Goal: Task Accomplishment & Management: Manage account settings

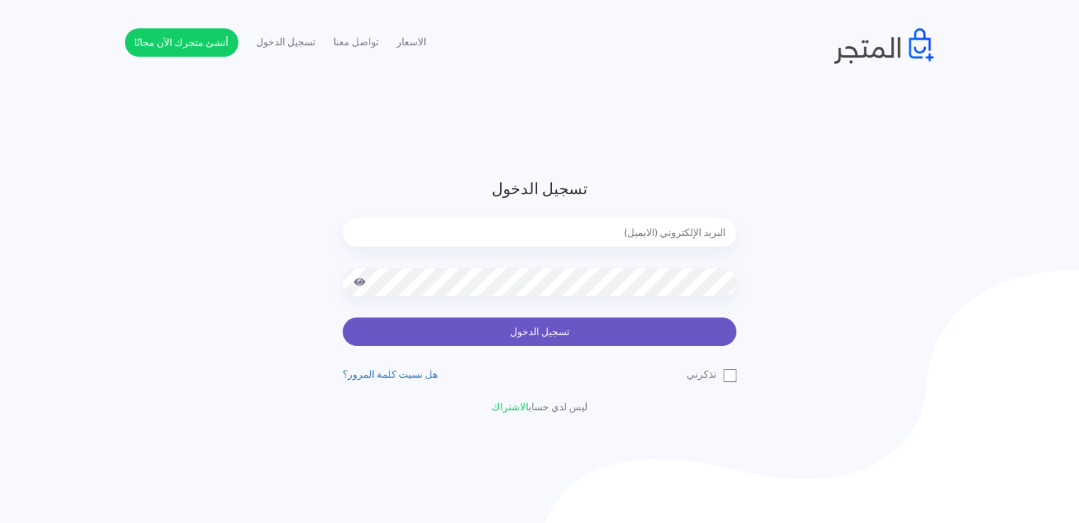
type input "[EMAIL_ADDRESS][DOMAIN_NAME]"
click at [477, 333] on button "تسجيل الدخول" at bounding box center [539, 332] width 394 height 28
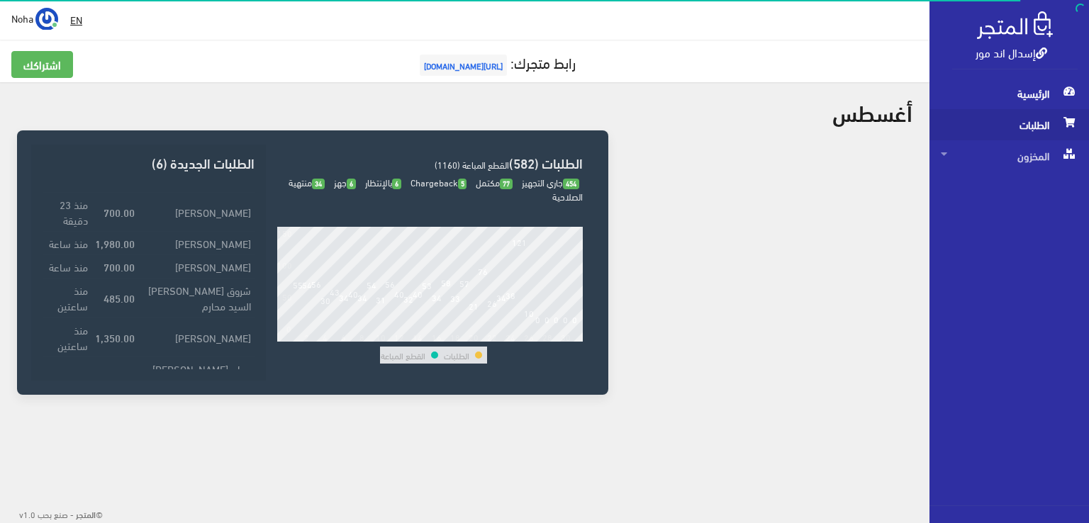
click at [1020, 128] on span "الطلبات" at bounding box center [1009, 124] width 137 height 31
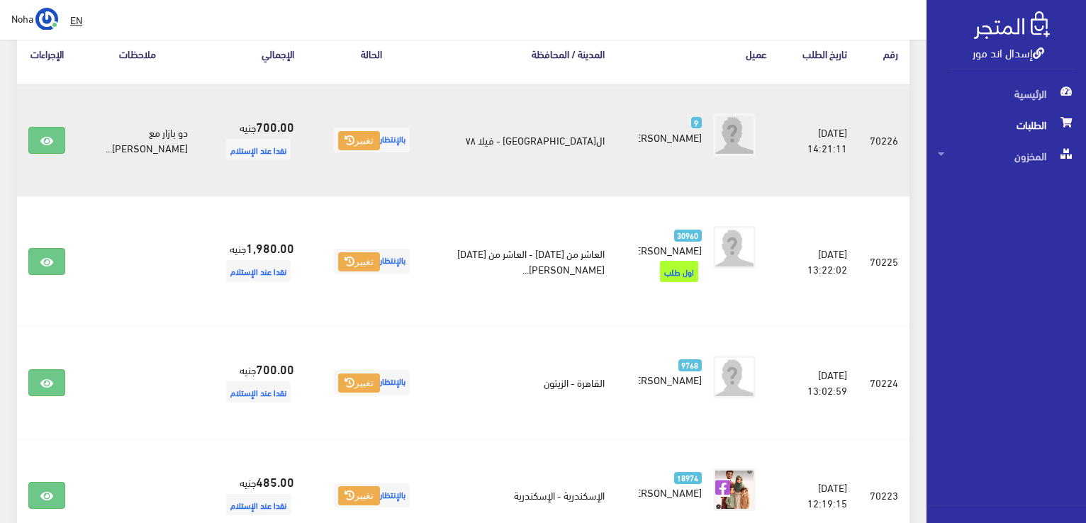
scroll to position [213, 0]
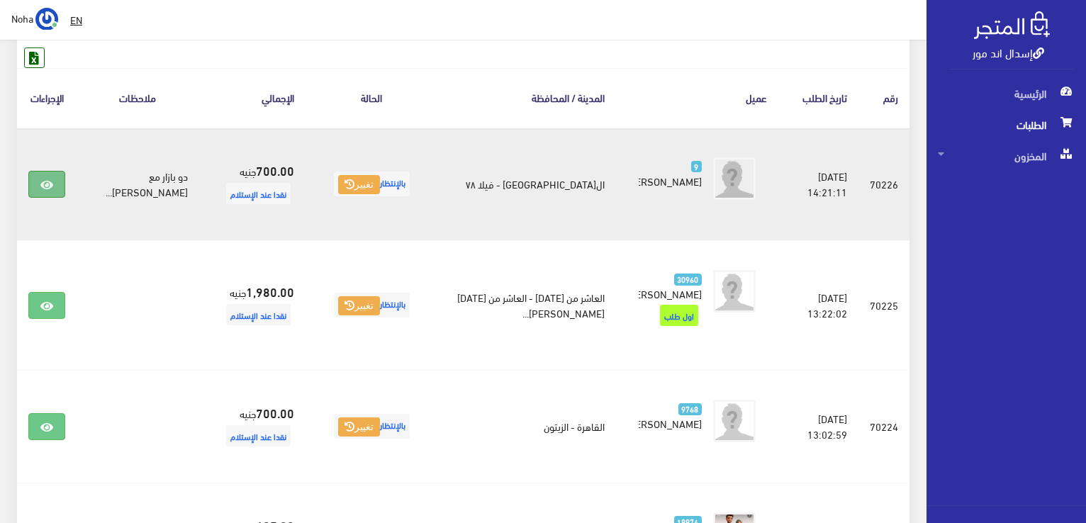
click at [44, 182] on icon at bounding box center [46, 184] width 13 height 11
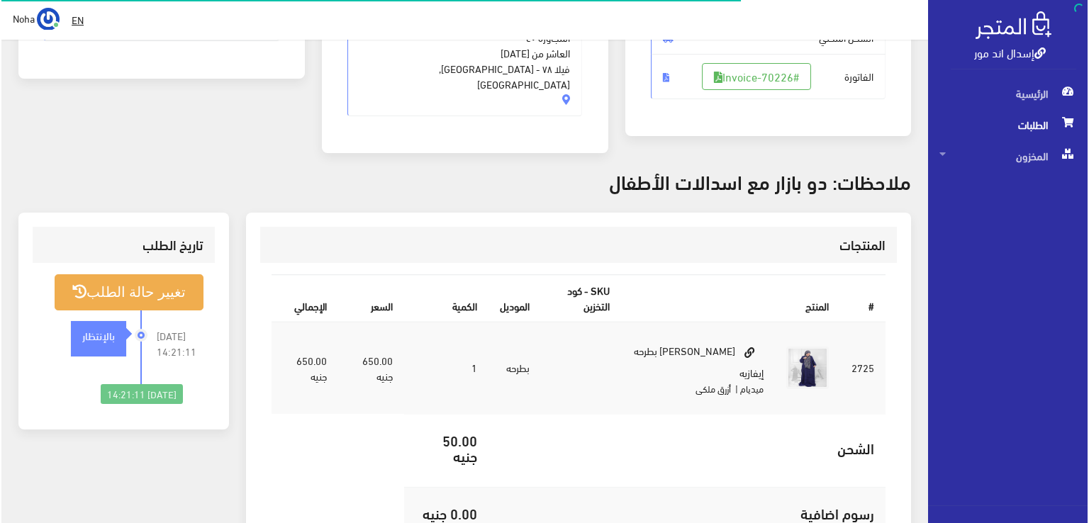
scroll to position [284, 0]
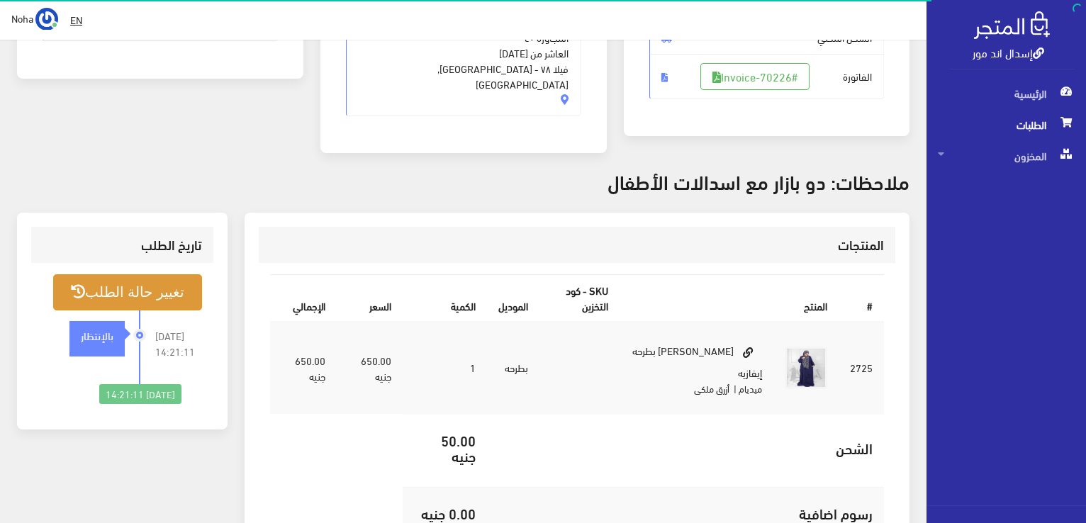
click at [119, 274] on button "تغيير حالة الطلب" at bounding box center [127, 292] width 149 height 36
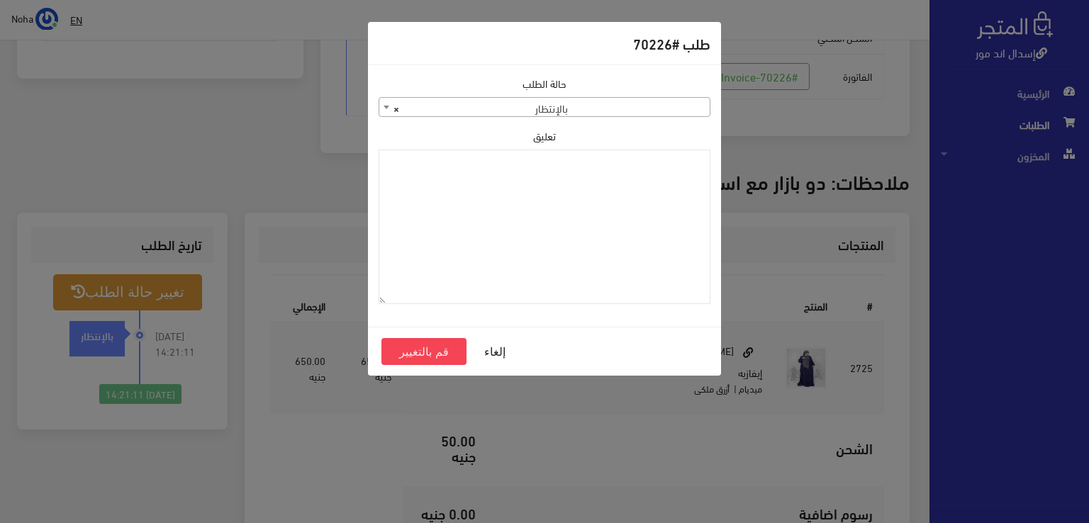
click at [386, 108] on b at bounding box center [387, 108] width 6 height 4
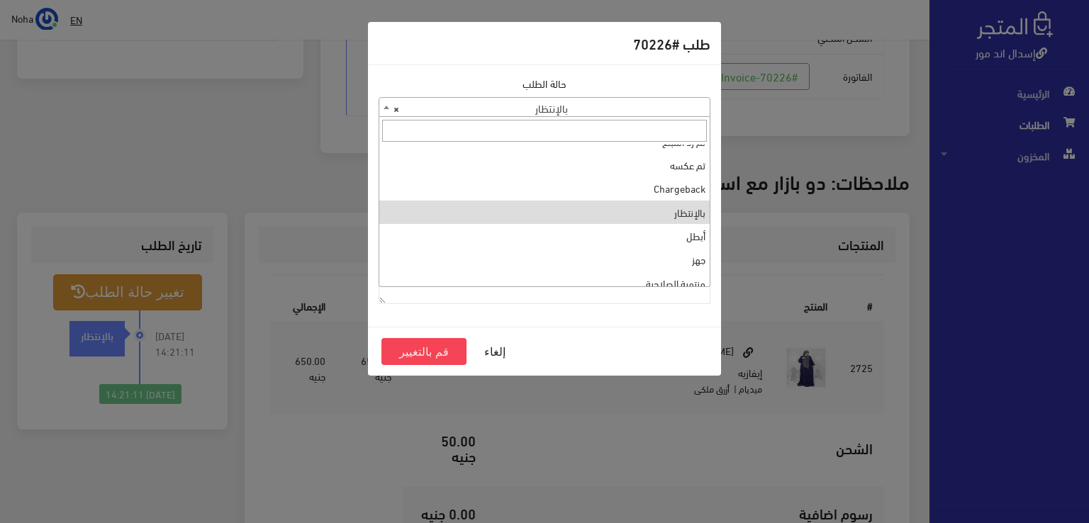
scroll to position [189, 0]
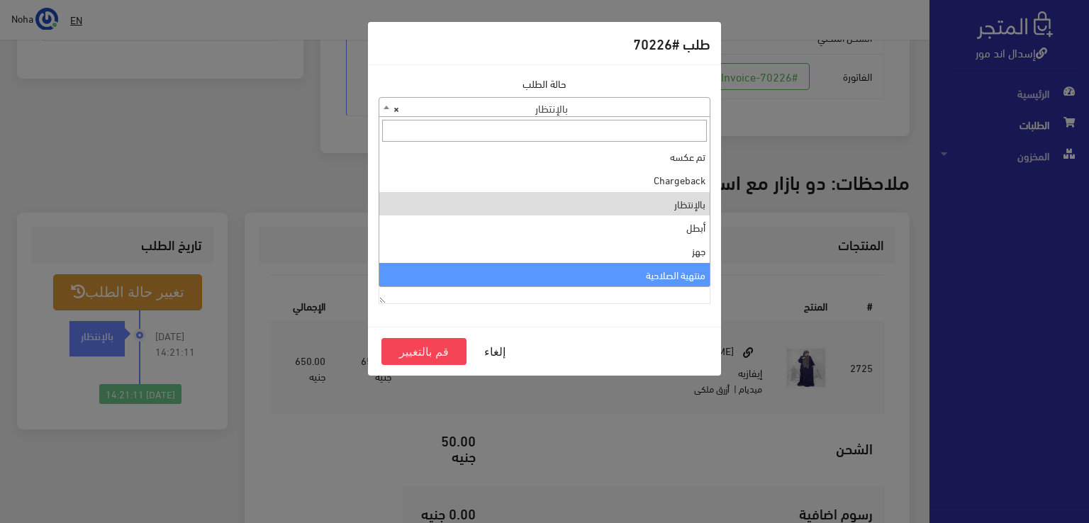
select select "14"
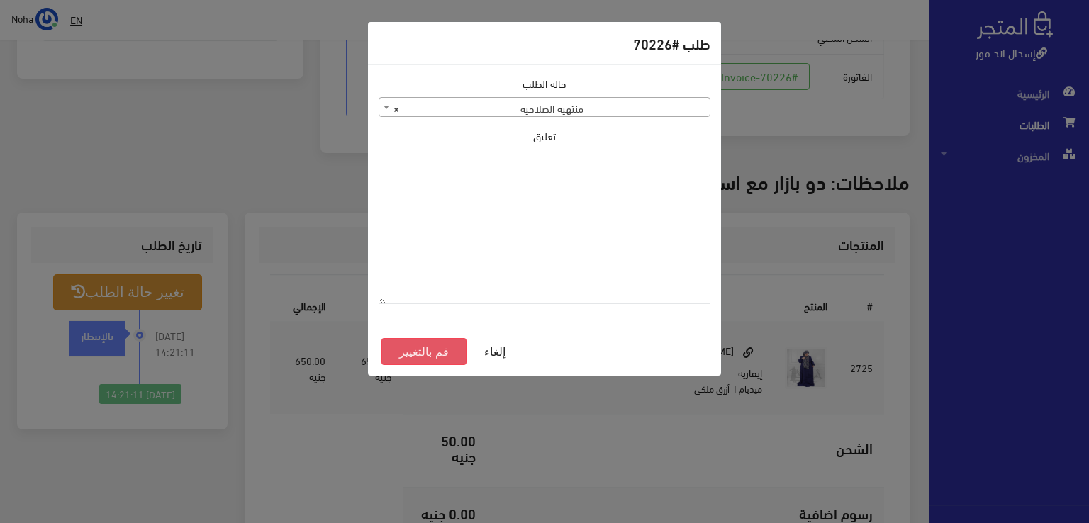
click at [445, 348] on button "قم بالتغيير" at bounding box center [423, 351] width 85 height 27
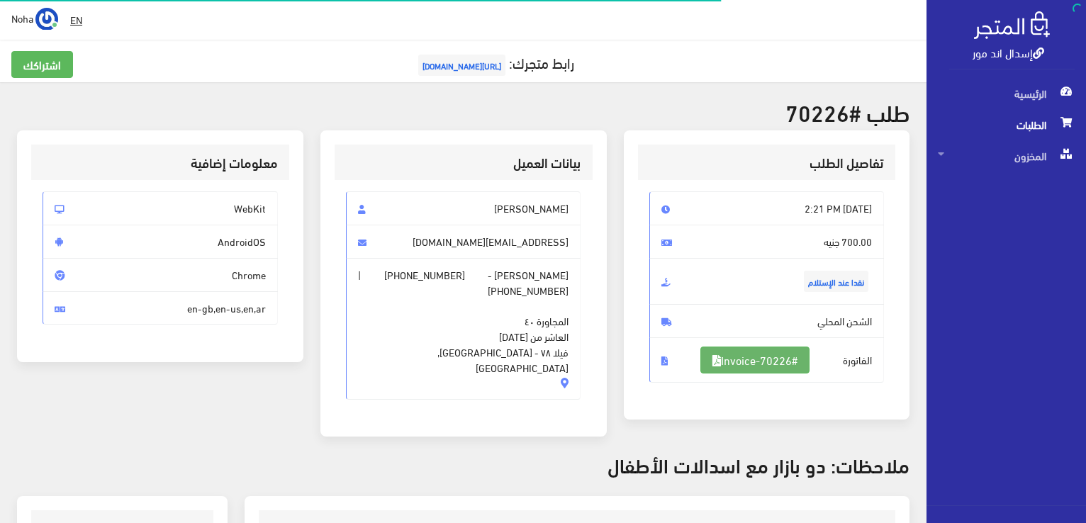
click at [768, 361] on link "#Invoice-70226" at bounding box center [755, 360] width 109 height 27
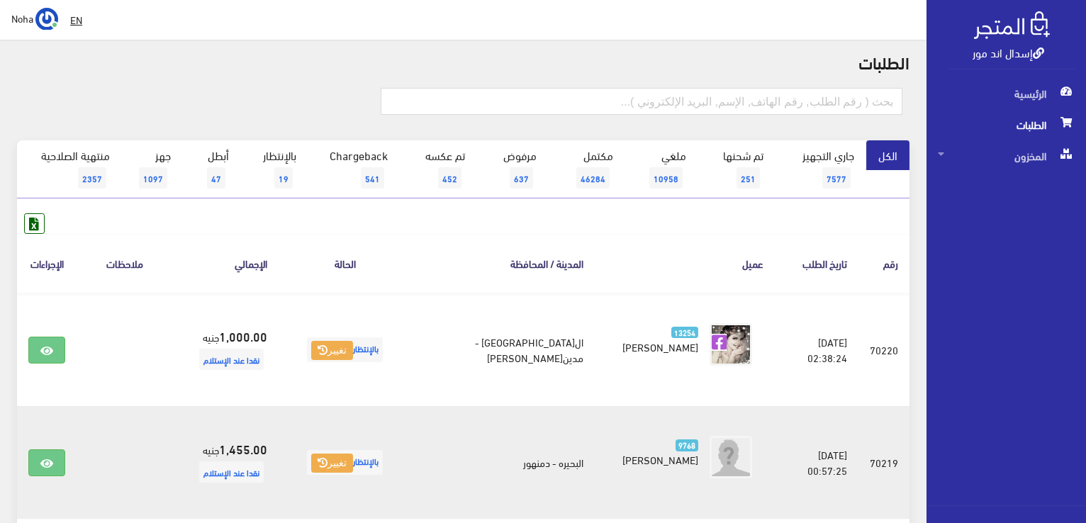
scroll to position [142, 0]
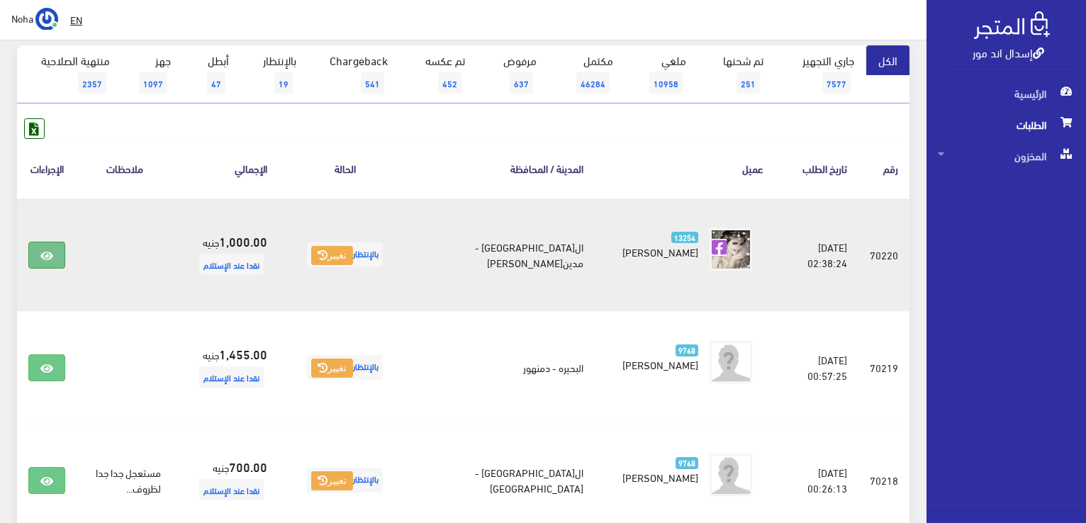
click at [43, 253] on icon at bounding box center [46, 255] width 13 height 11
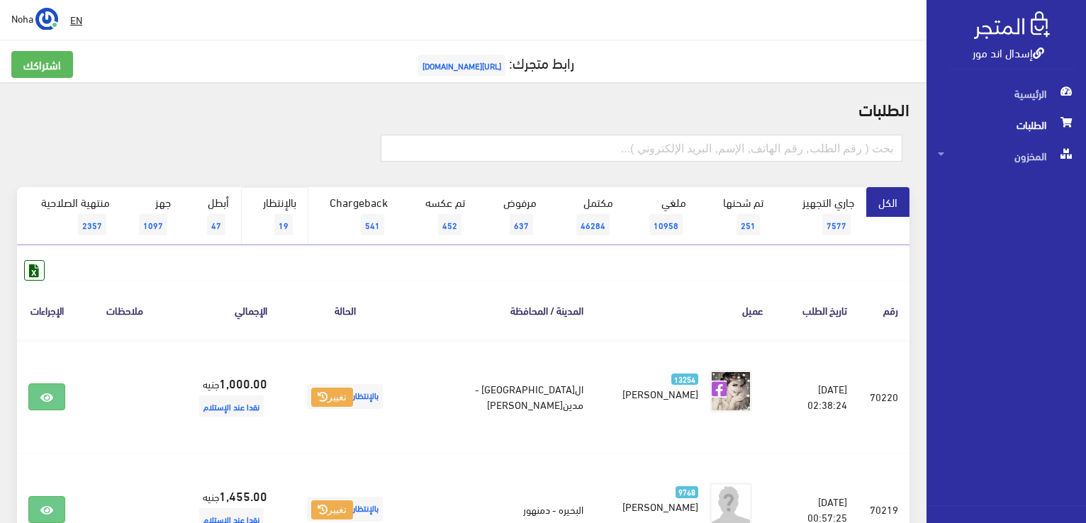
click at [280, 208] on link "بالإنتظار 19" at bounding box center [274, 216] width 67 height 58
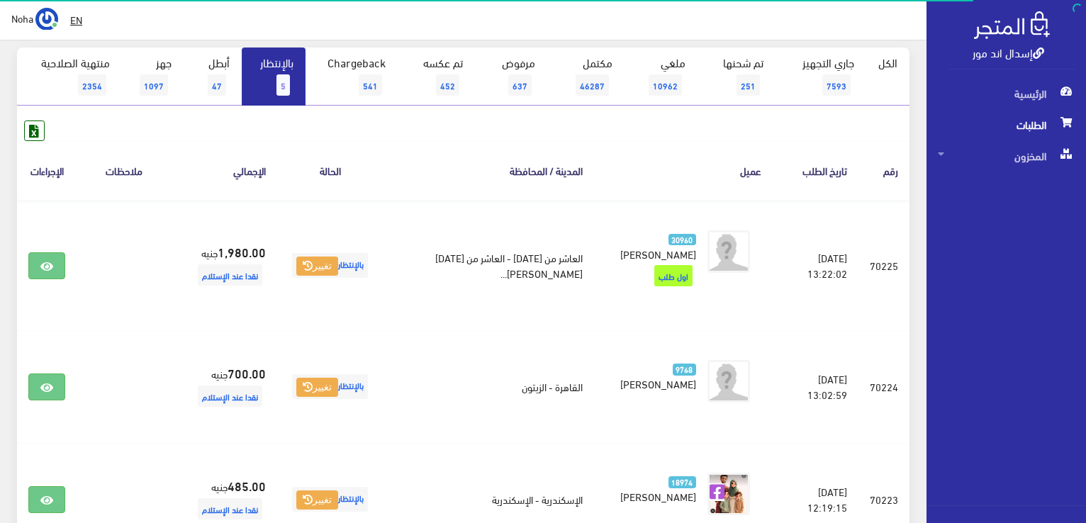
scroll to position [142, 0]
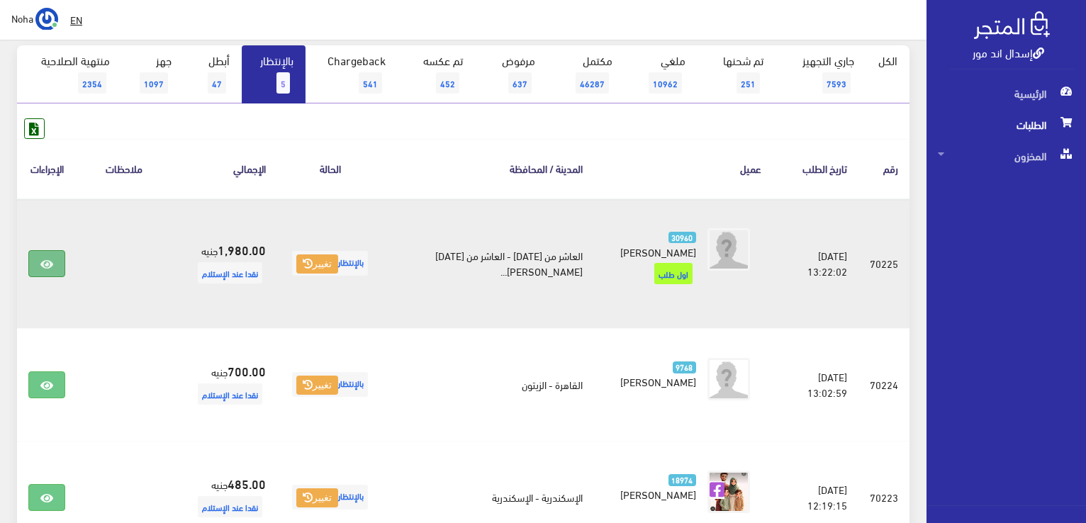
click at [38, 262] on link at bounding box center [46, 263] width 37 height 27
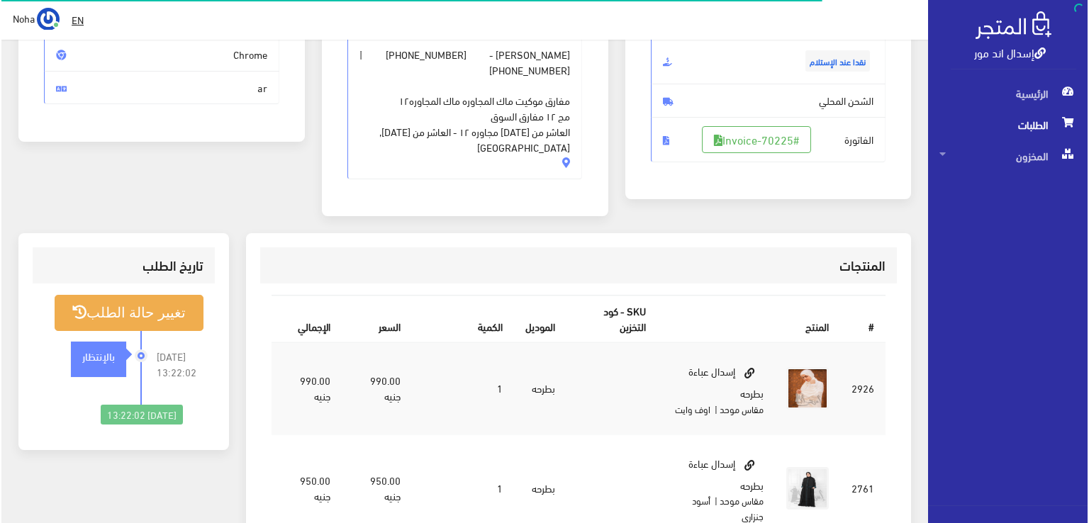
scroll to position [213, 0]
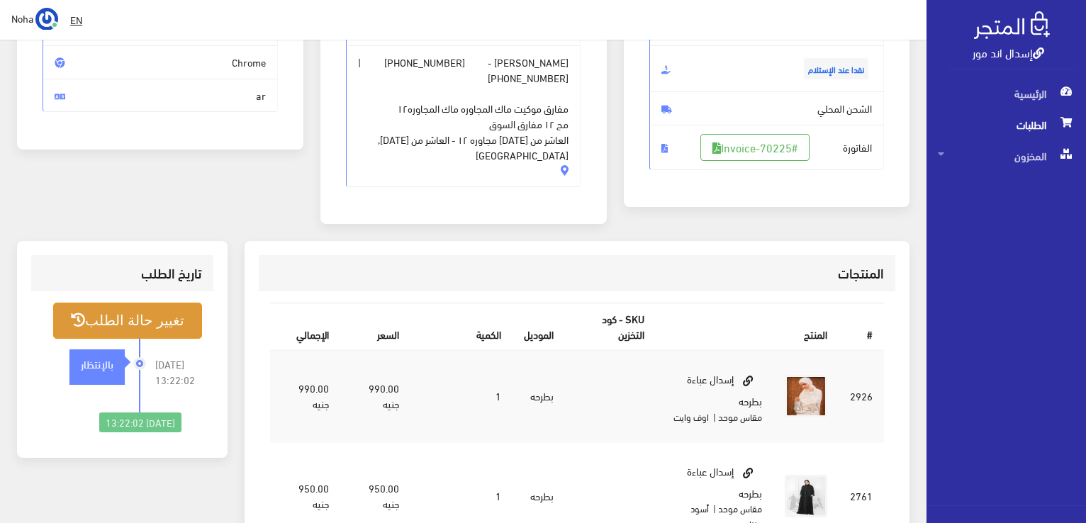
click at [138, 303] on button "تغيير حالة الطلب" at bounding box center [127, 321] width 149 height 36
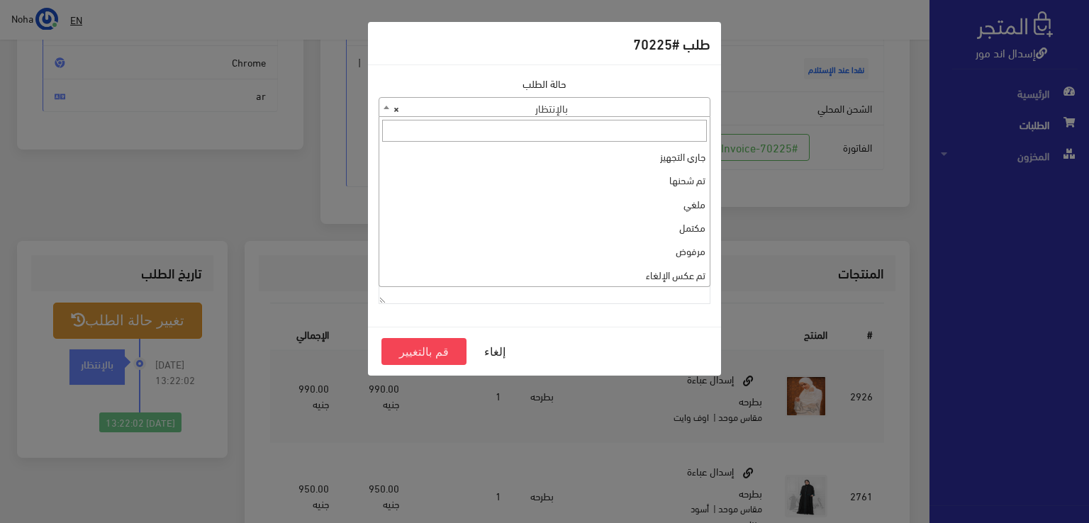
click at [381, 107] on span at bounding box center [386, 107] width 14 height 18
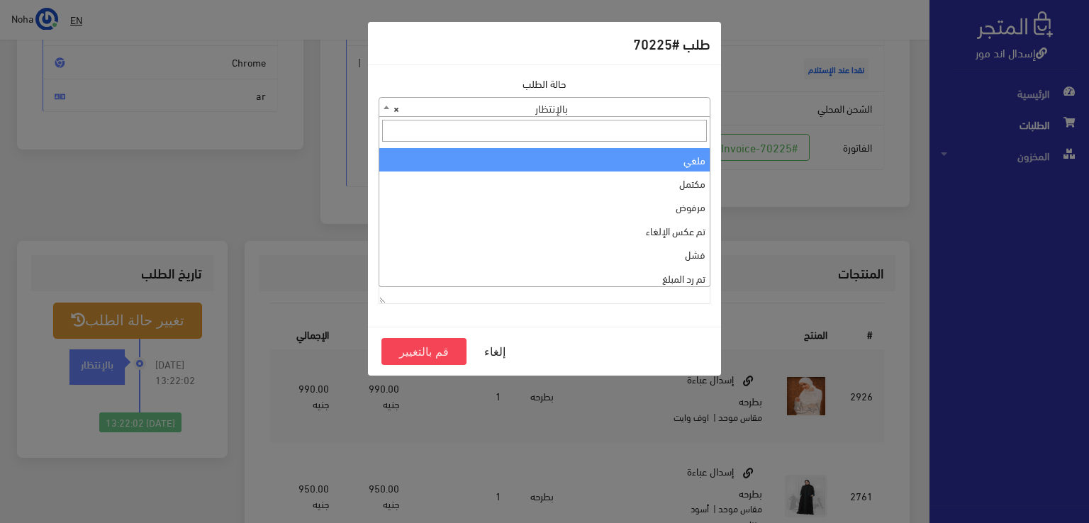
scroll to position [0, 0]
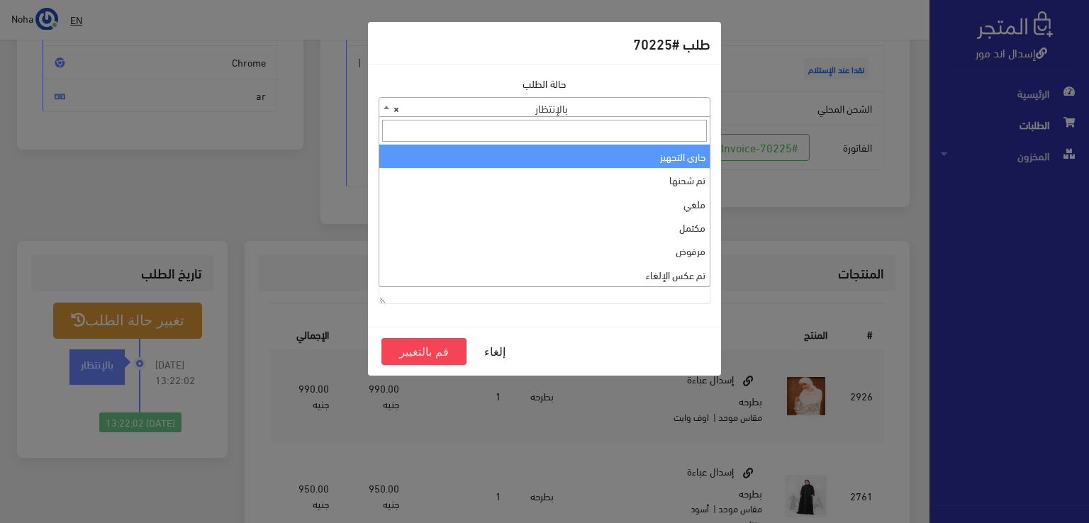
select select "1"
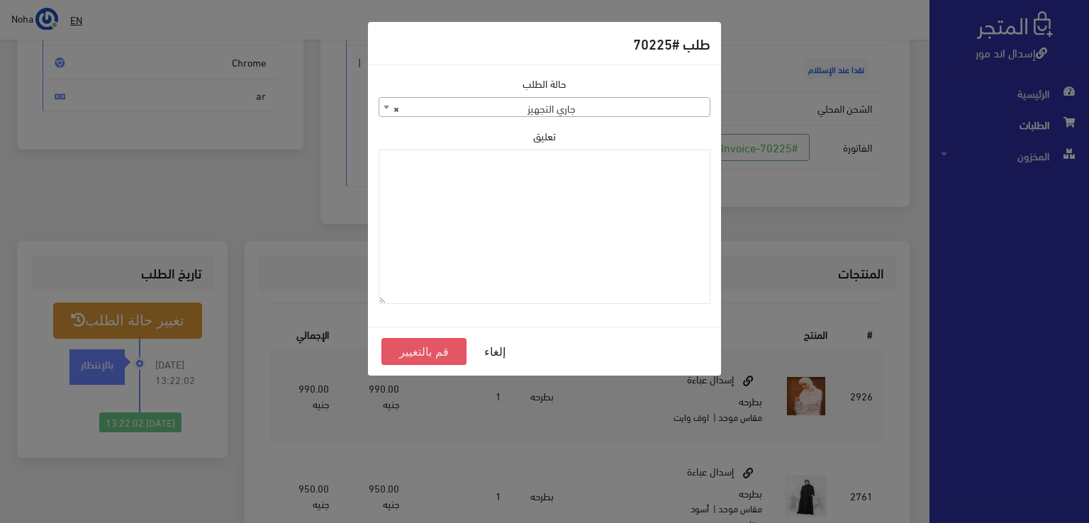
click at [447, 347] on button "قم بالتغيير" at bounding box center [423, 351] width 85 height 27
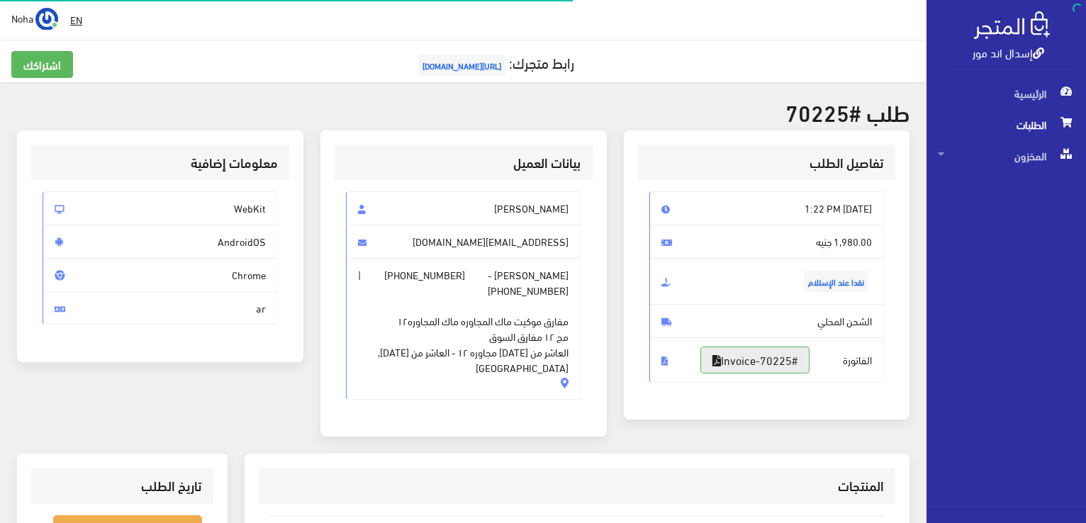
click at [784, 357] on link "#Invoice-70225" at bounding box center [755, 360] width 109 height 27
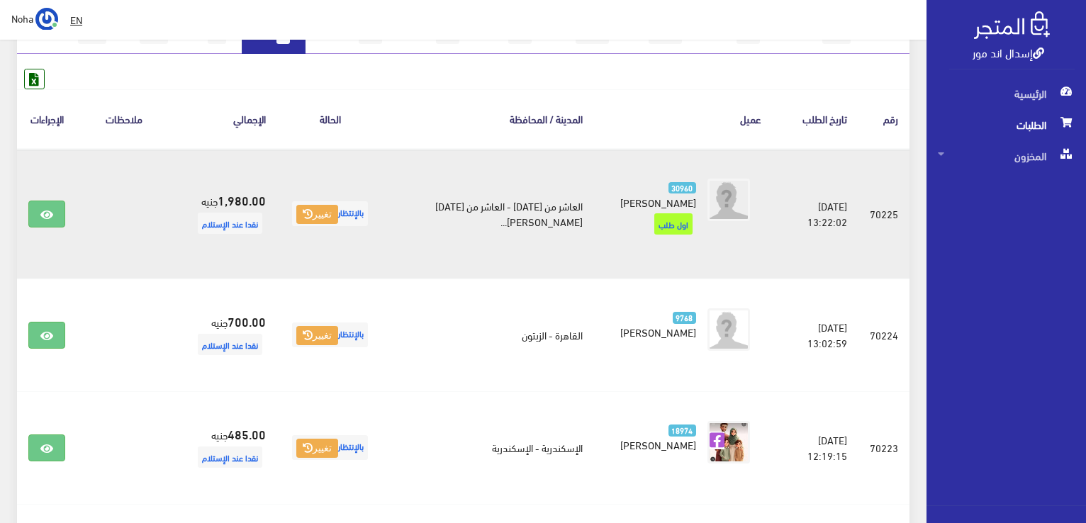
scroll to position [284, 0]
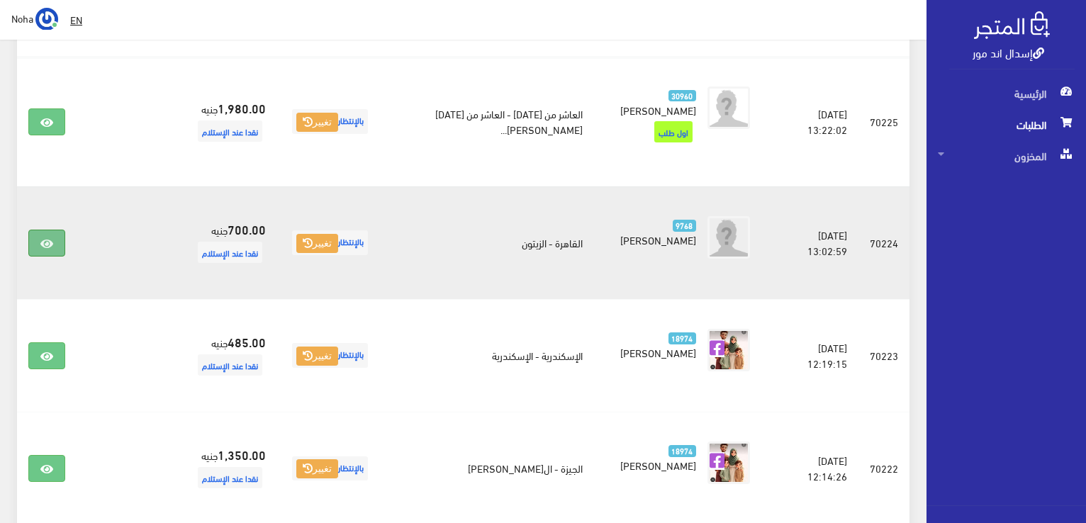
click at [50, 239] on icon at bounding box center [46, 243] width 13 height 11
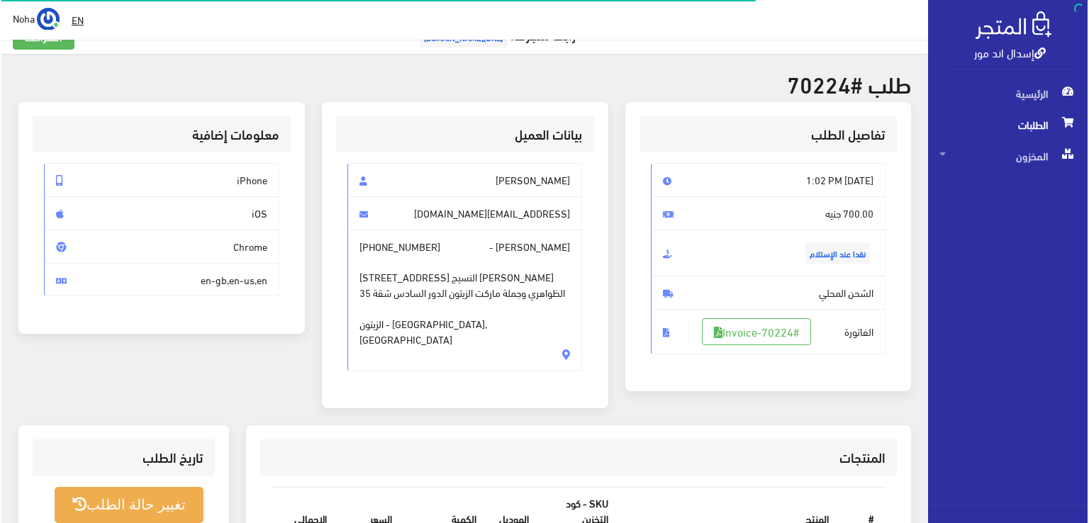
scroll to position [213, 0]
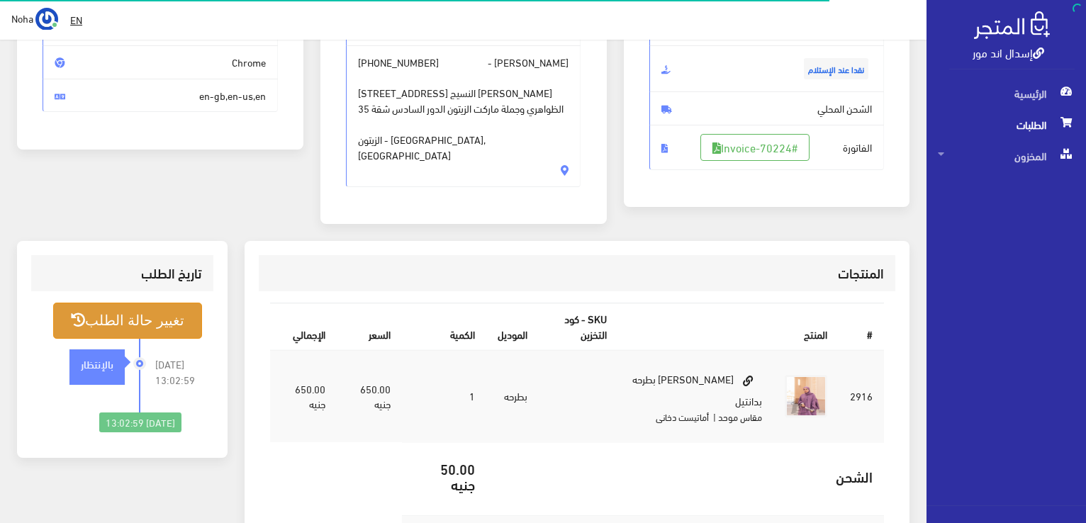
click at [150, 303] on button "تغيير حالة الطلب" at bounding box center [127, 321] width 149 height 36
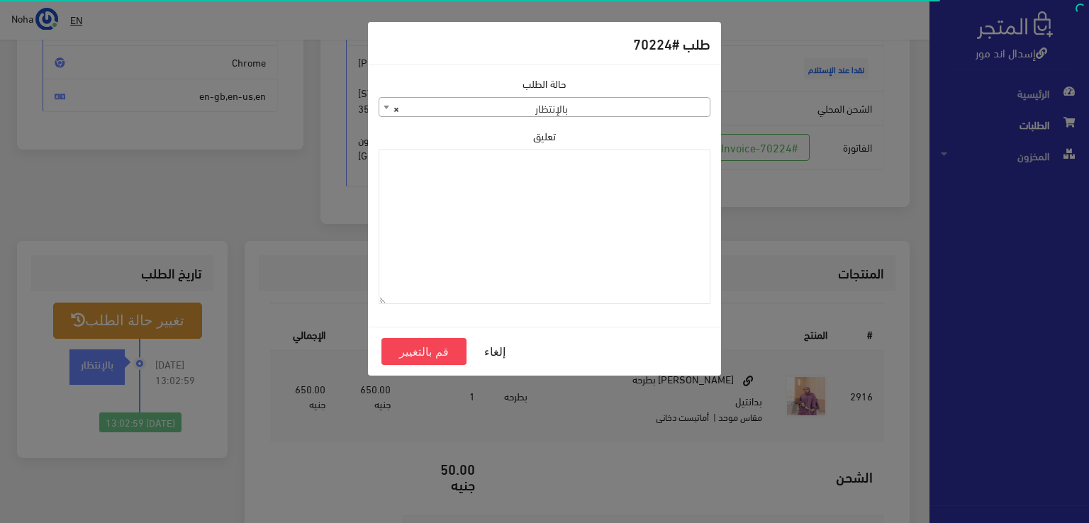
click at [386, 108] on b at bounding box center [387, 108] width 6 height 4
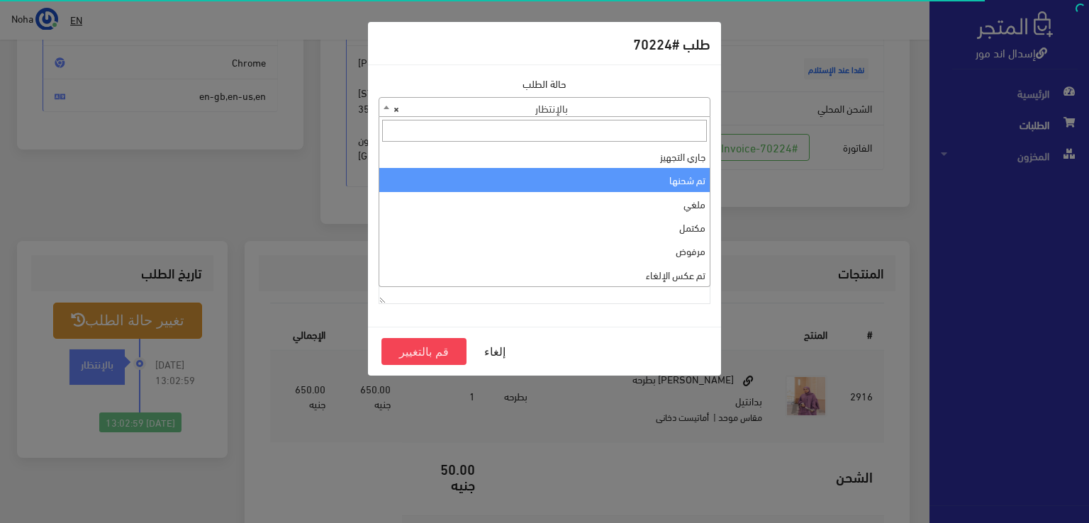
scroll to position [0, 0]
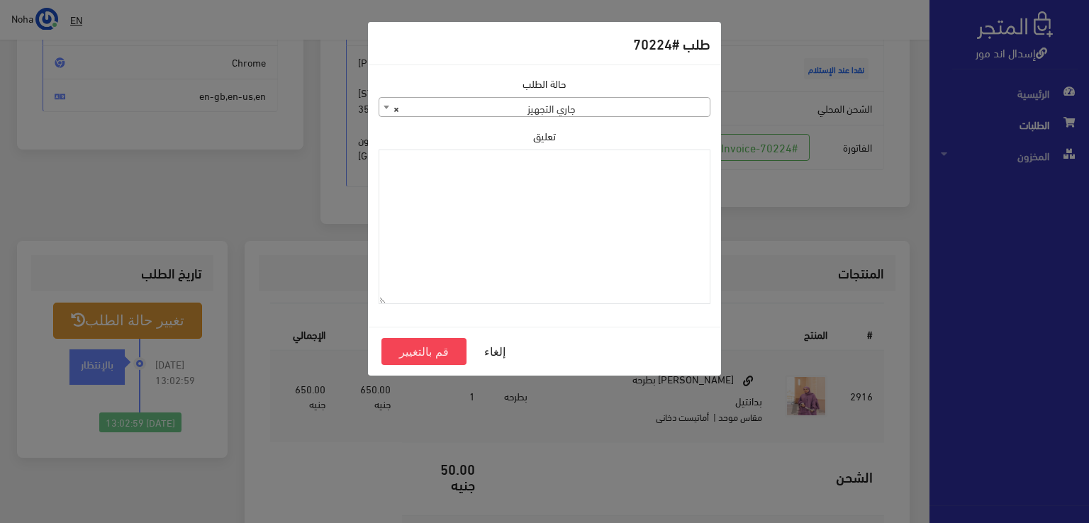
select select "1"
paste textarea "1115348"
type textarea "1115348"
click at [442, 347] on button "قم بالتغيير" at bounding box center [423, 351] width 85 height 27
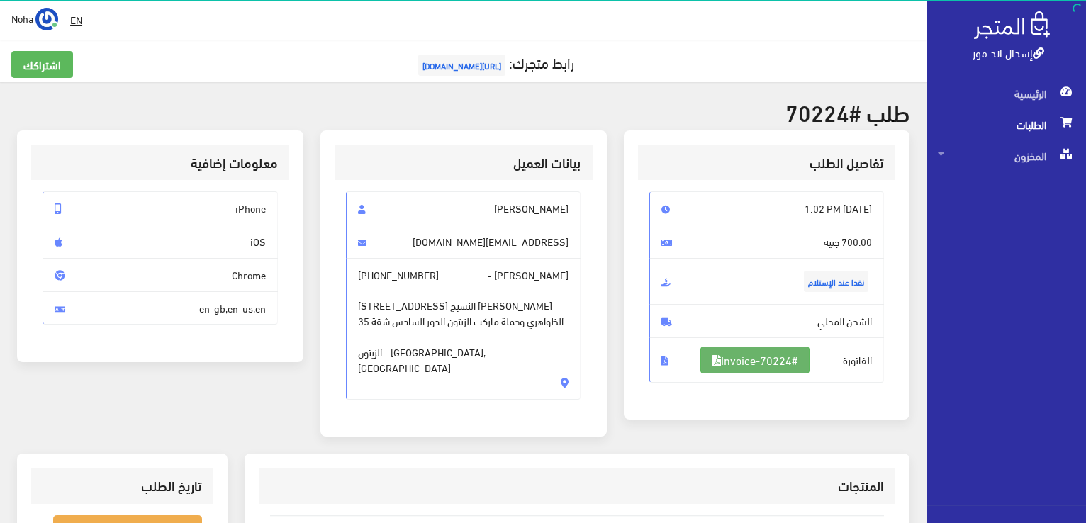
click at [776, 362] on link "#Invoice-70224" at bounding box center [755, 360] width 109 height 27
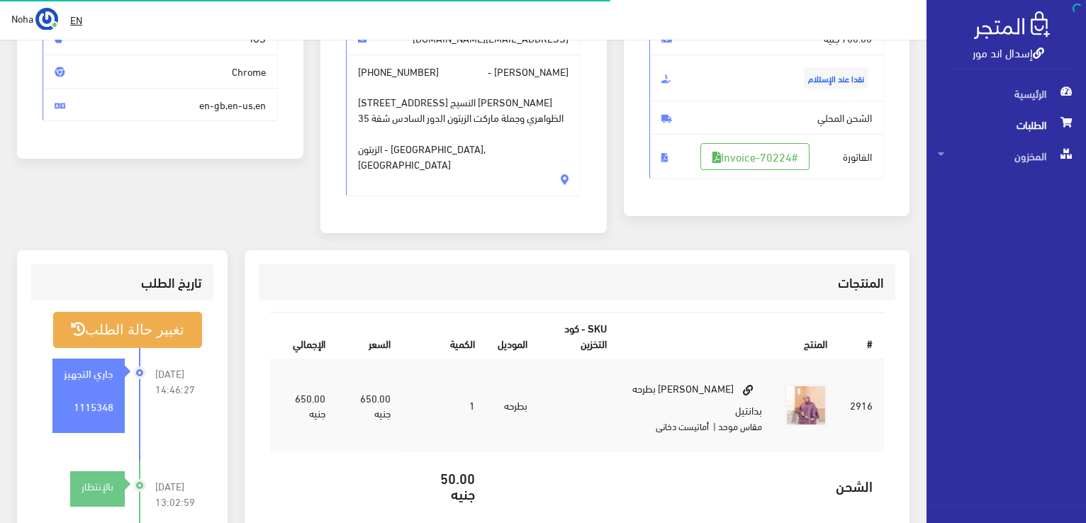
scroll to position [204, 0]
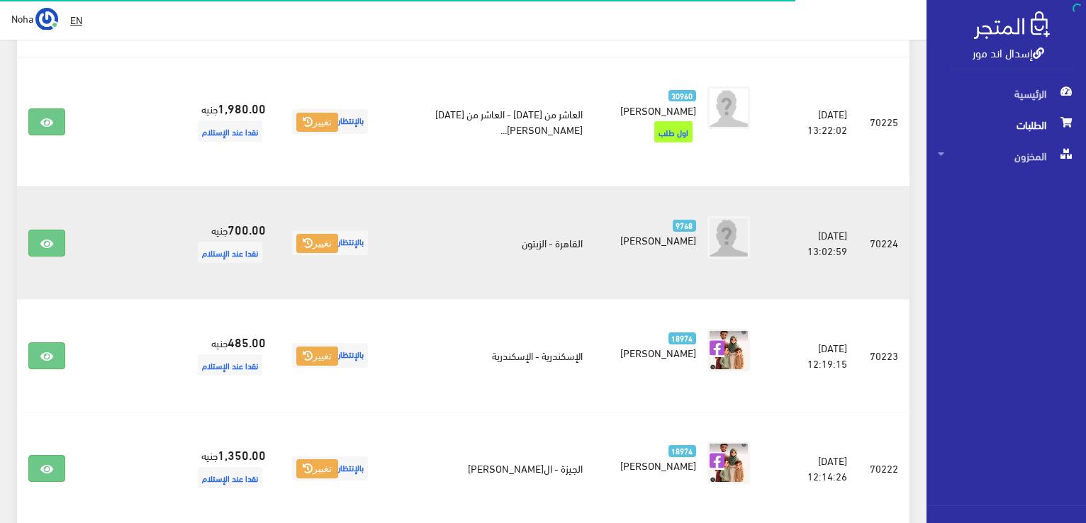
scroll to position [355, 0]
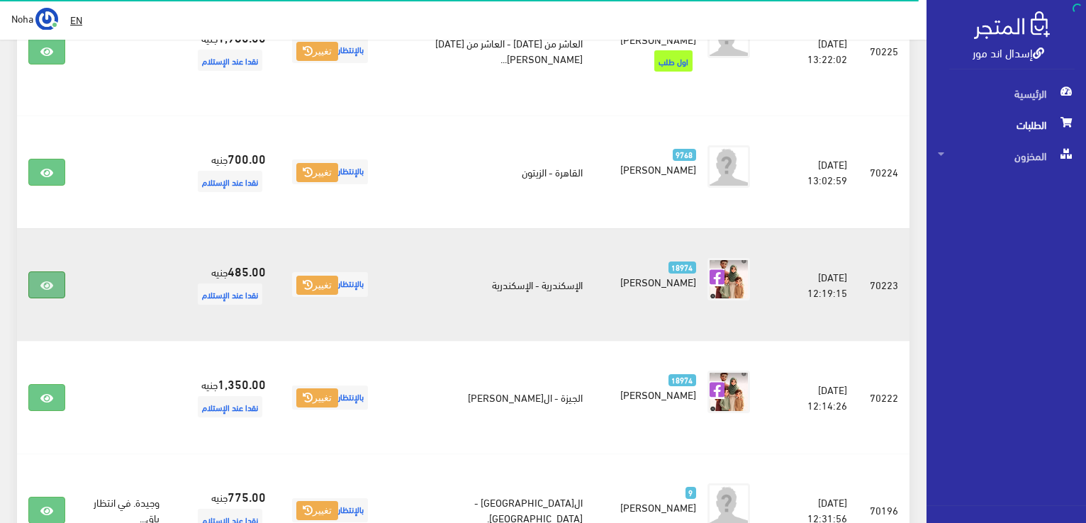
click at [48, 280] on icon at bounding box center [46, 285] width 13 height 11
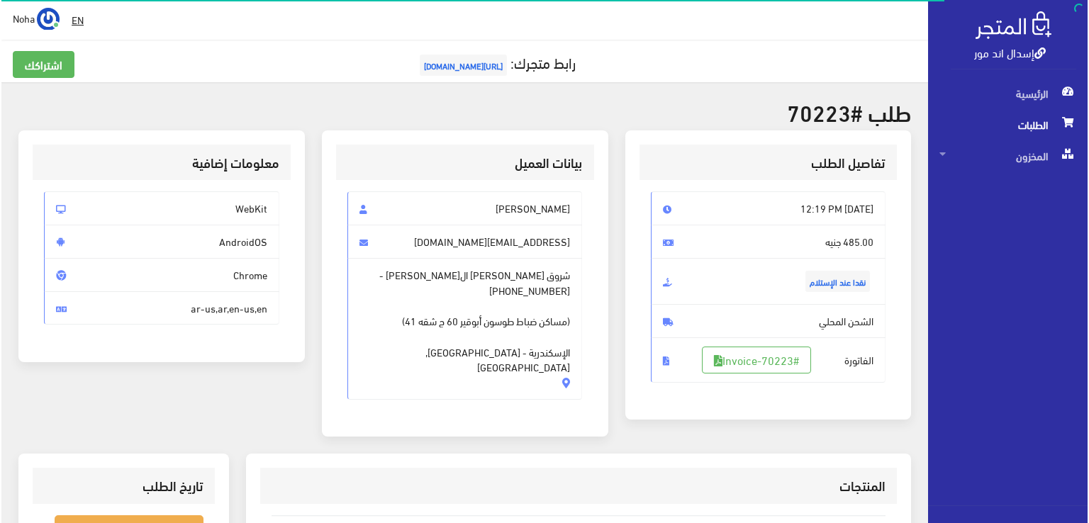
scroll to position [213, 0]
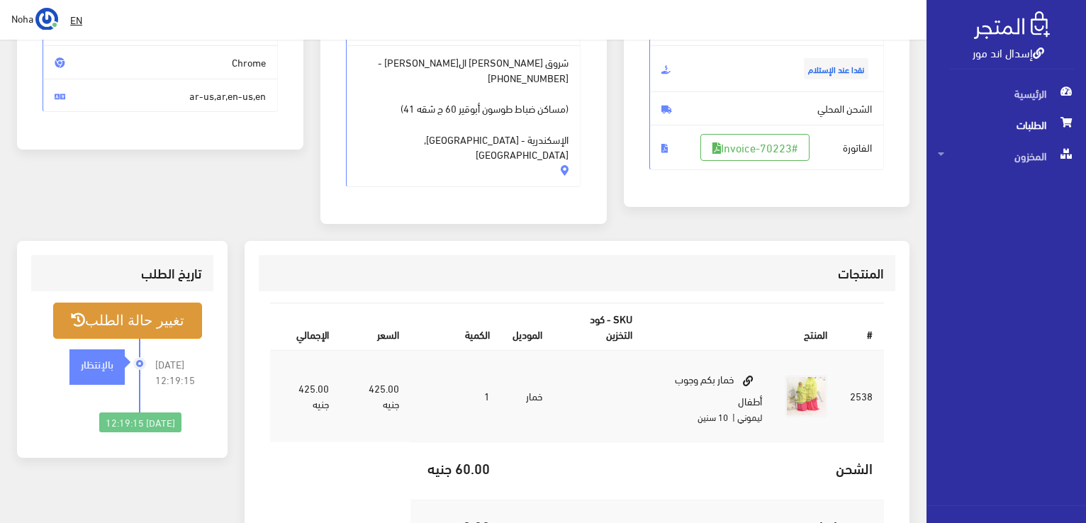
click at [153, 305] on button "تغيير حالة الطلب" at bounding box center [127, 321] width 149 height 36
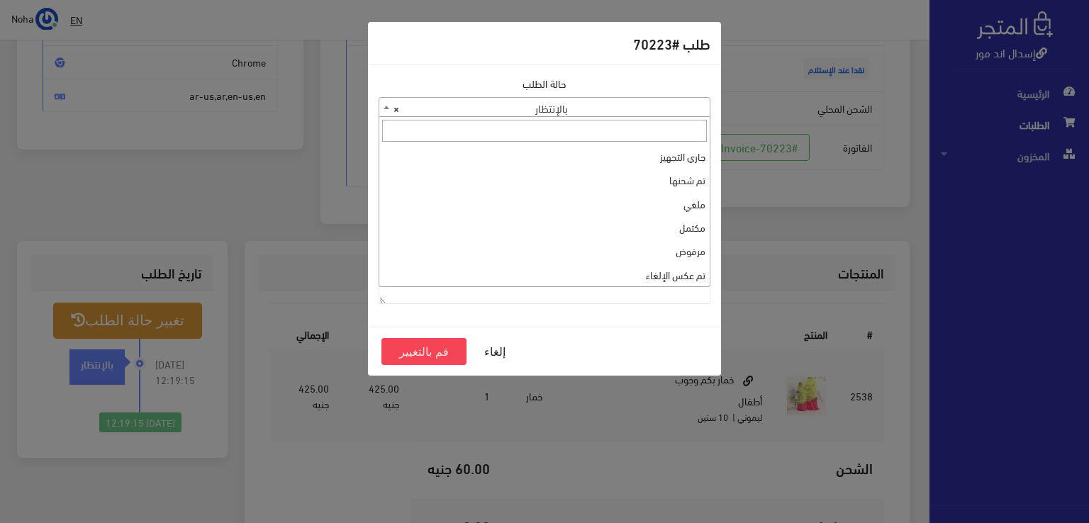
click at [385, 106] on b at bounding box center [387, 108] width 6 height 4
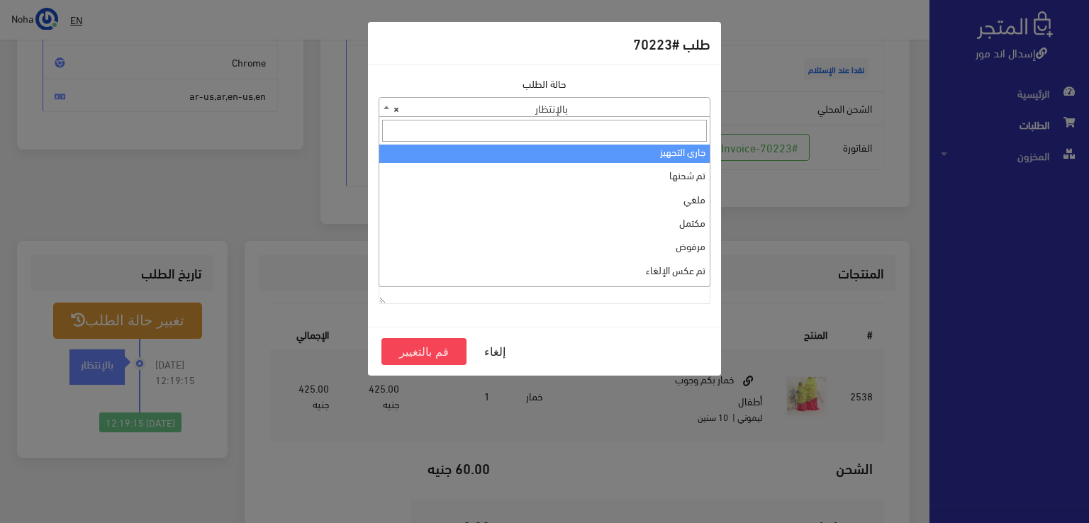
scroll to position [0, 0]
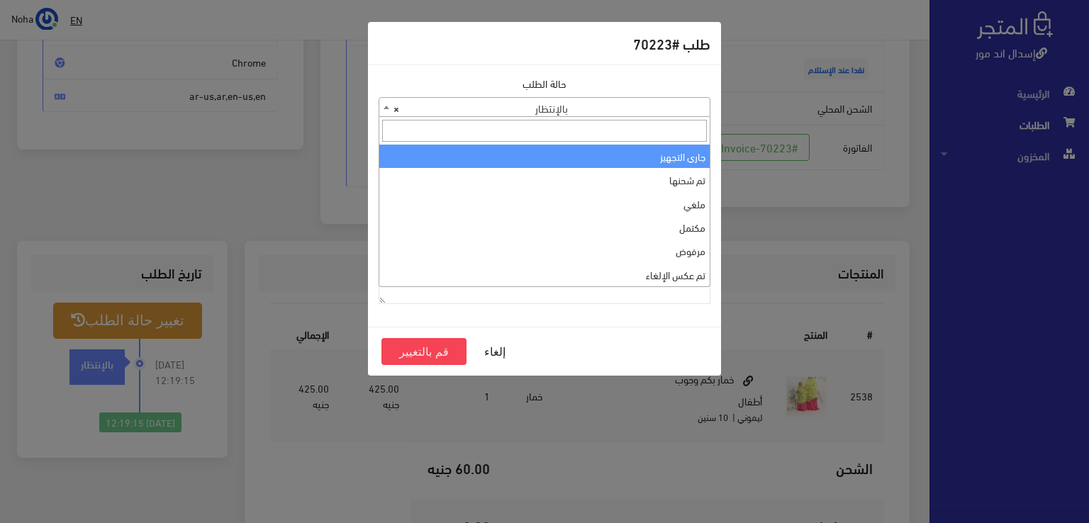
select select "1"
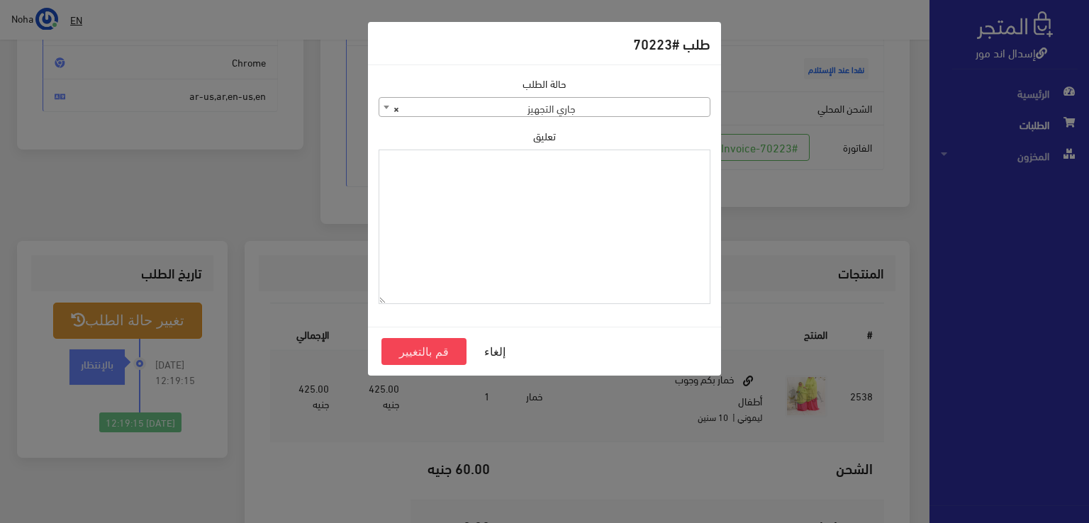
paste textarea "1115348"
type textarea "1115348"
click at [433, 352] on button "قم بالتغيير" at bounding box center [423, 351] width 85 height 27
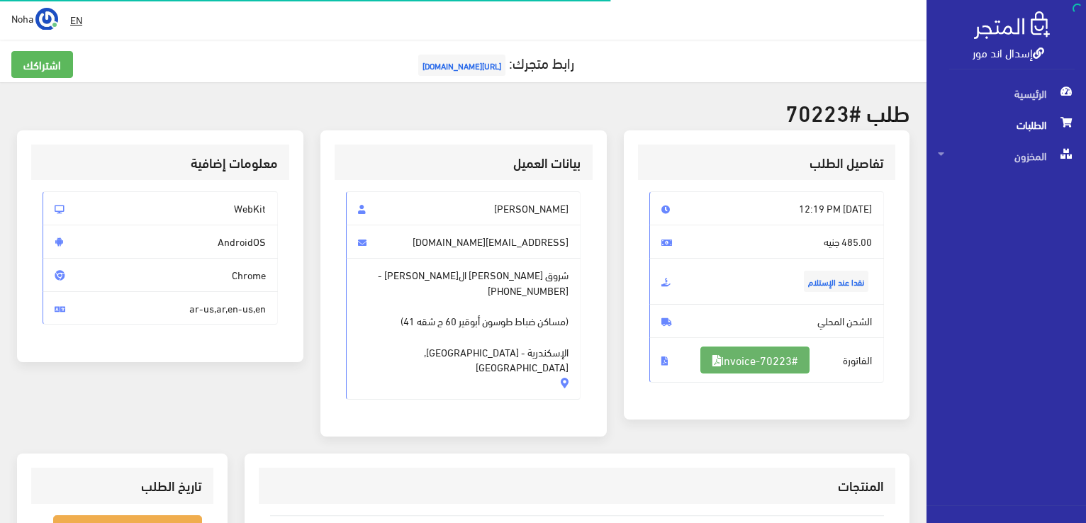
click at [799, 364] on link "#Invoice-70223" at bounding box center [755, 360] width 109 height 27
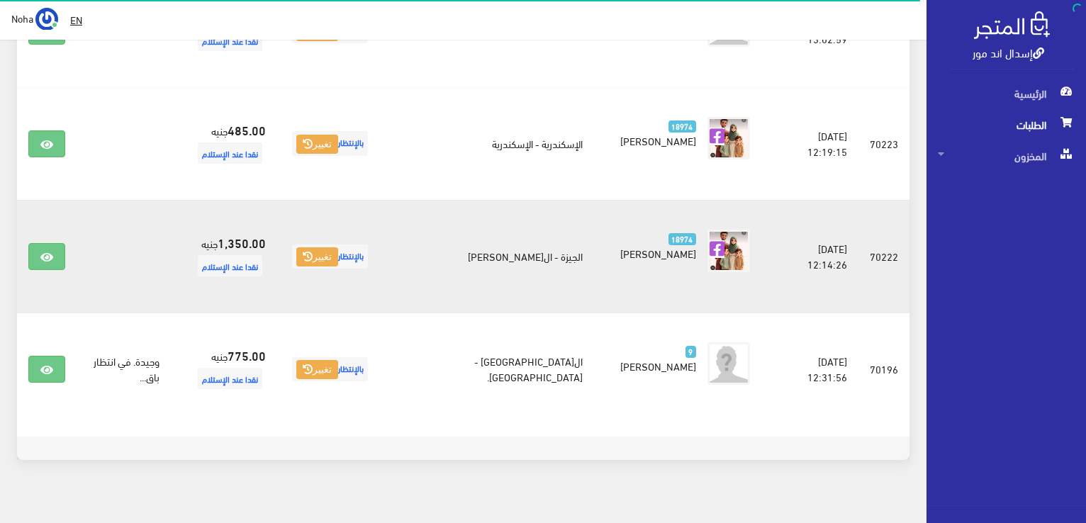
scroll to position [496, 0]
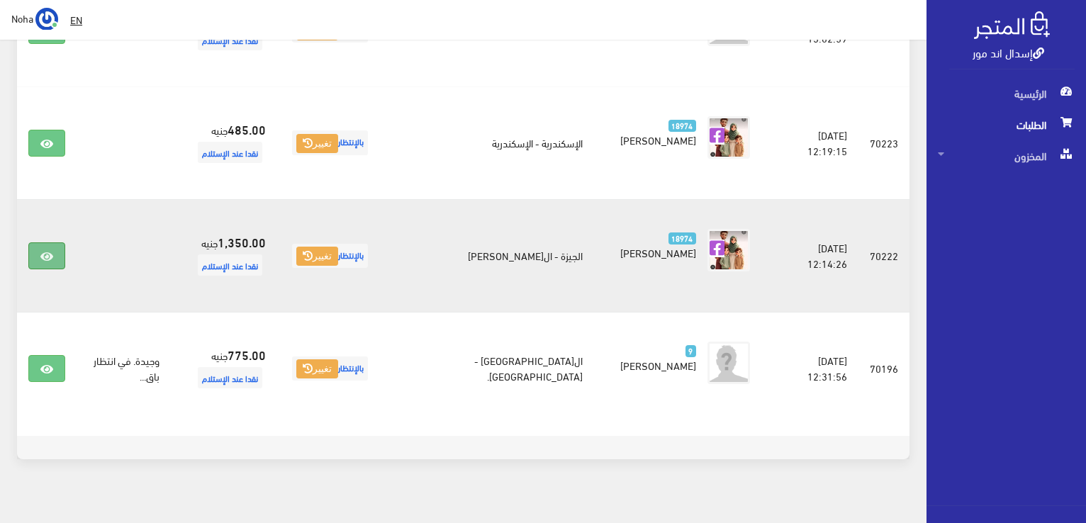
click at [46, 256] on icon at bounding box center [46, 256] width 13 height 11
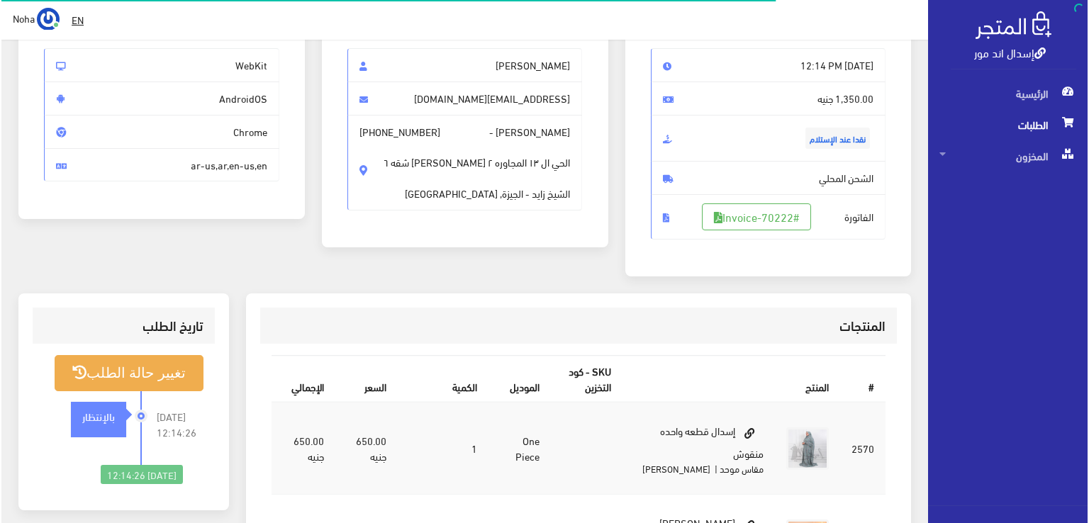
scroll to position [284, 0]
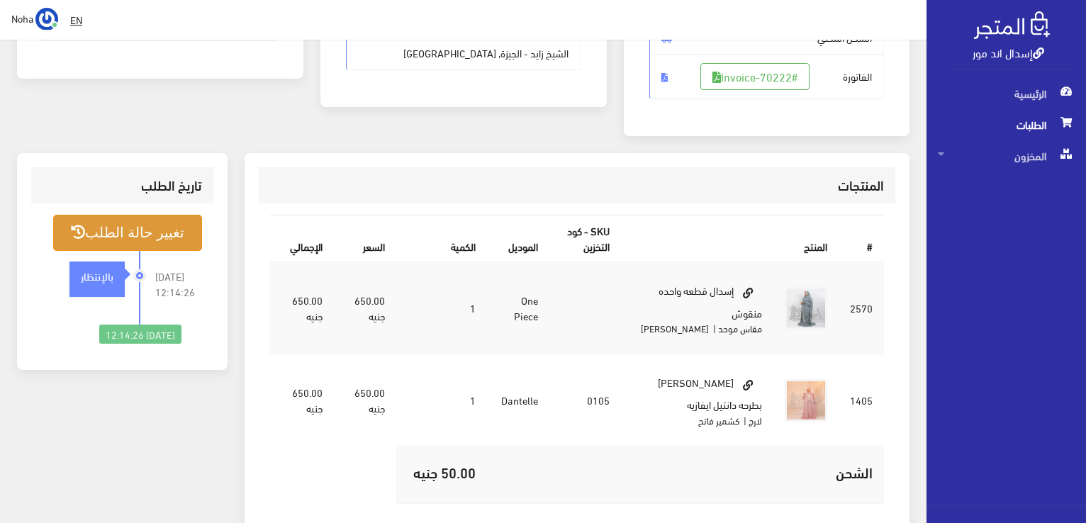
click at [150, 220] on button "تغيير حالة الطلب" at bounding box center [127, 233] width 149 height 36
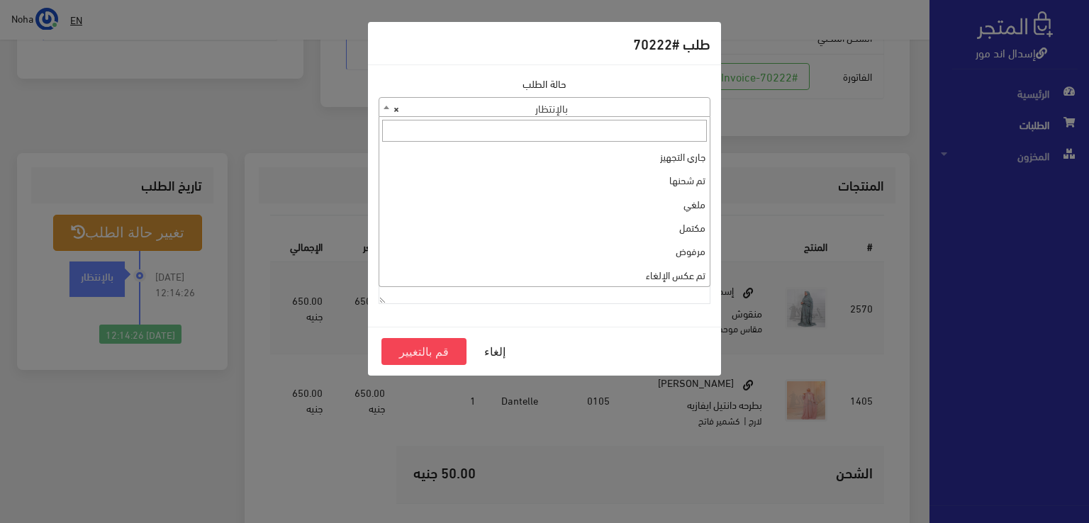
click at [381, 108] on span at bounding box center [386, 107] width 14 height 18
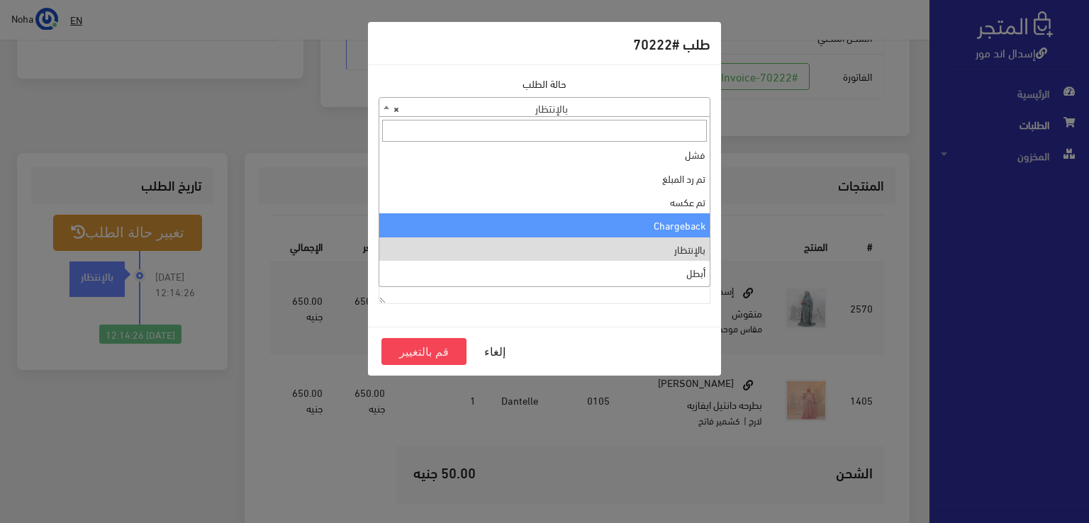
scroll to position [0, 0]
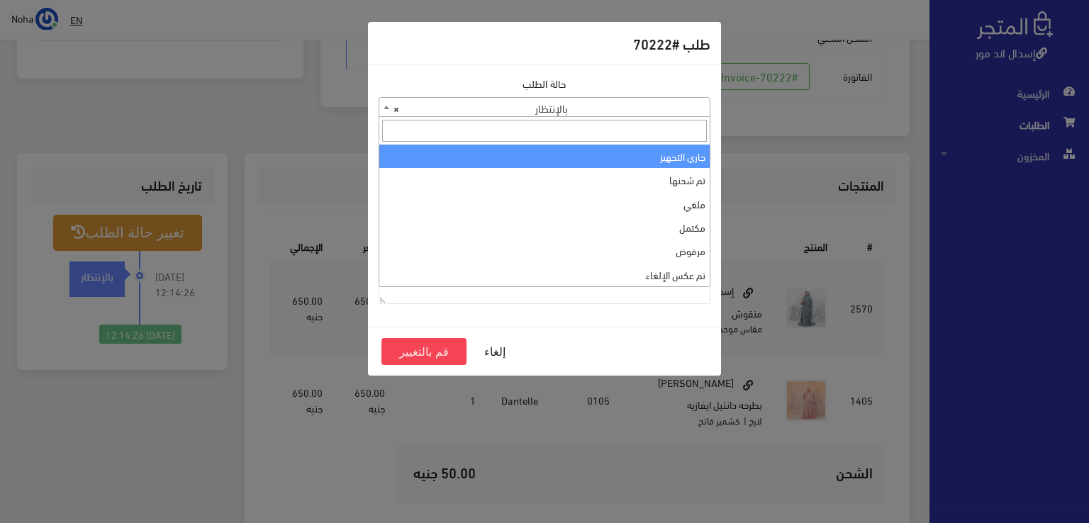
select select "1"
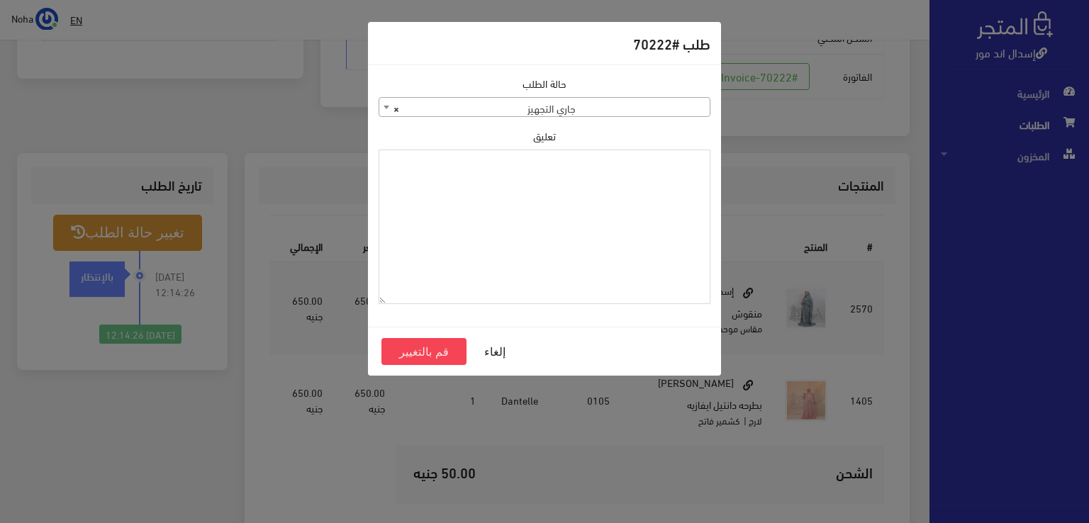
paste textarea "1115348"
type textarea "1115348"
click at [421, 351] on button "قم بالتغيير" at bounding box center [423, 351] width 85 height 27
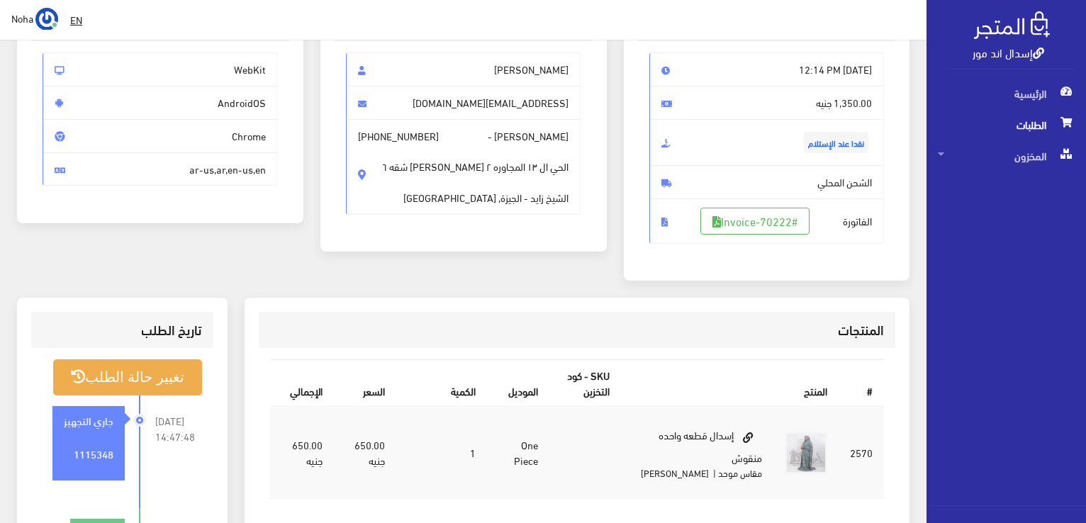
scroll to position [142, 0]
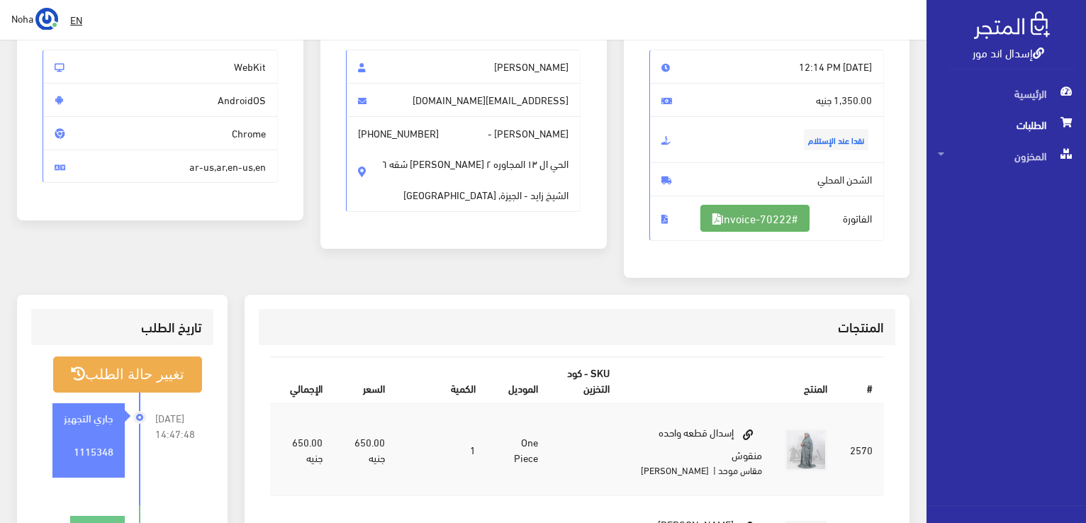
click at [772, 222] on link "#Invoice-70222" at bounding box center [755, 218] width 109 height 27
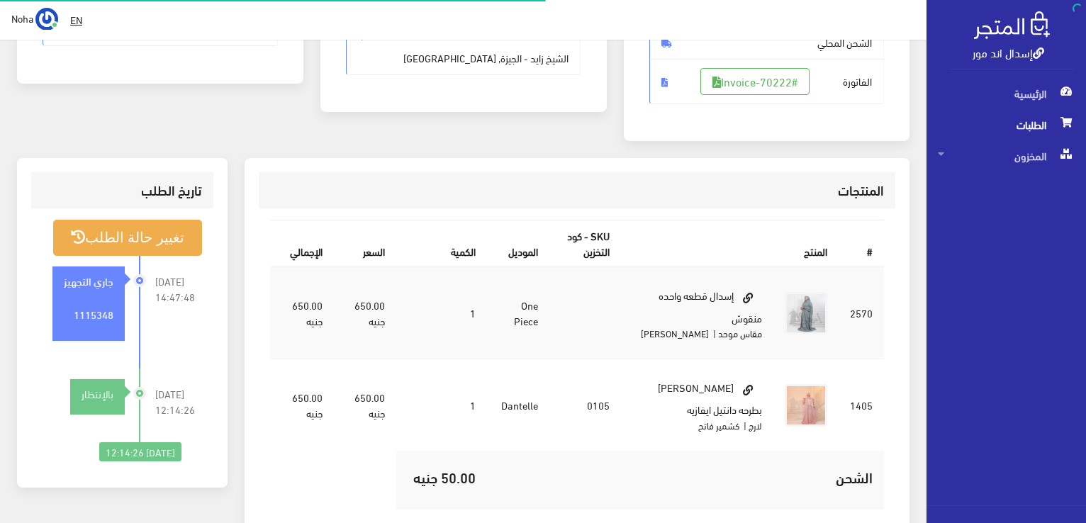
scroll to position [279, 0]
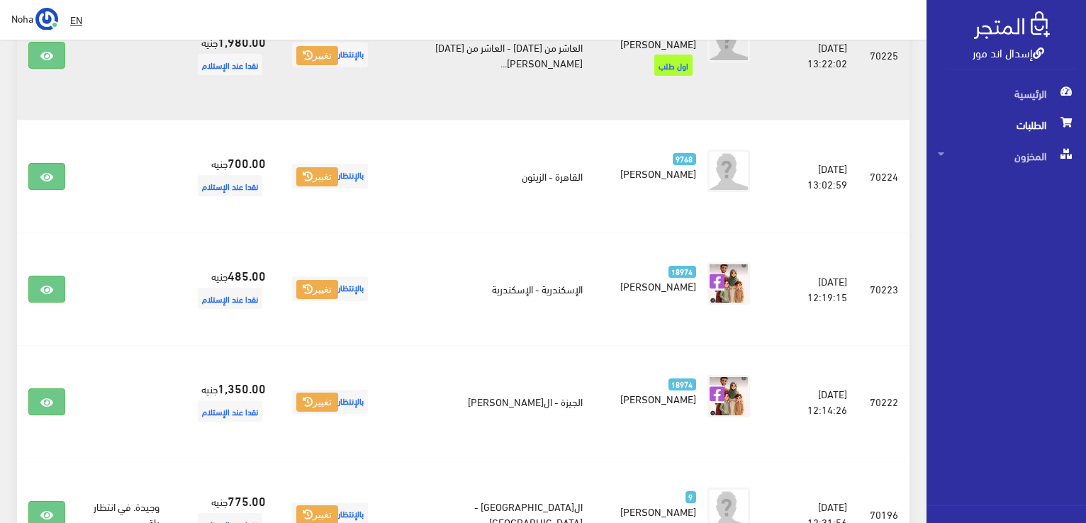
scroll to position [425, 0]
